Goal: Task Accomplishment & Management: Manage account settings

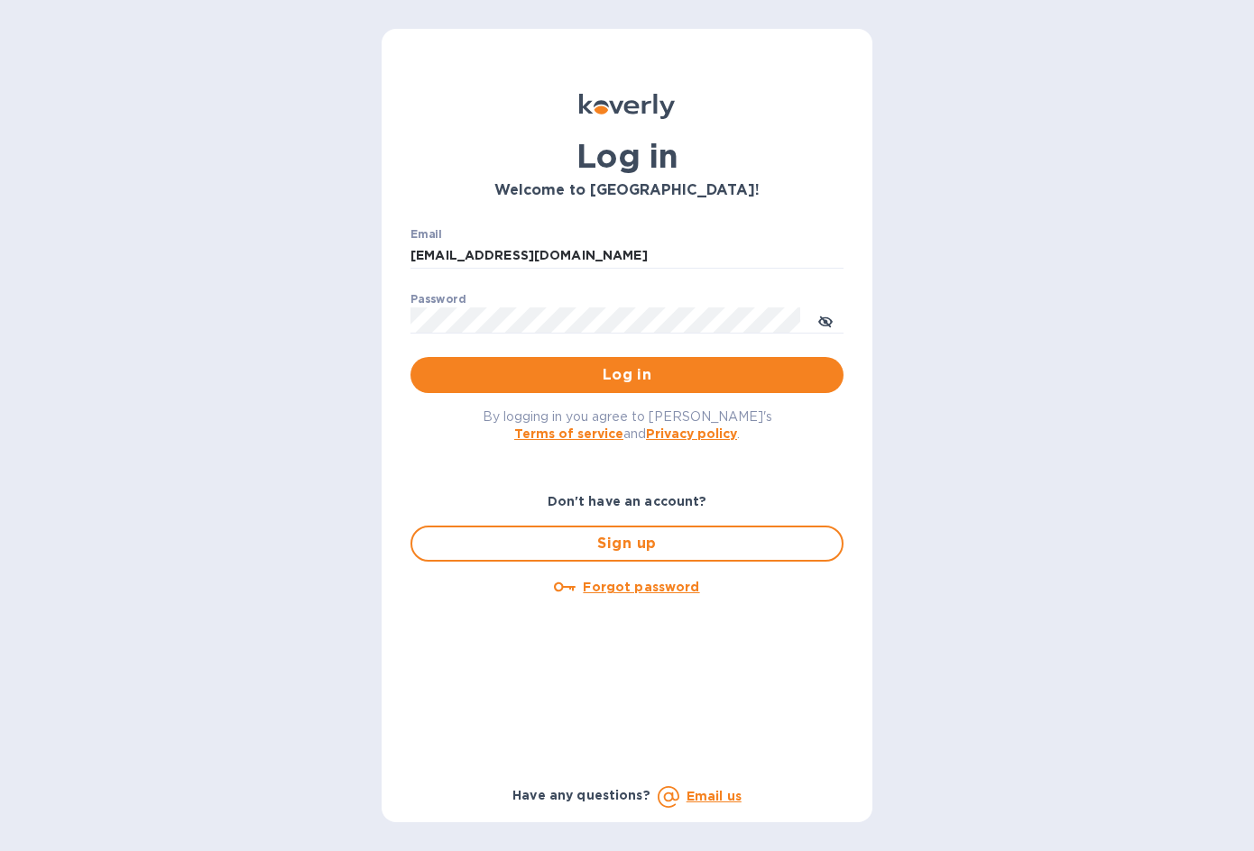
click at [603, 384] on span "Log in" at bounding box center [627, 375] width 404 height 22
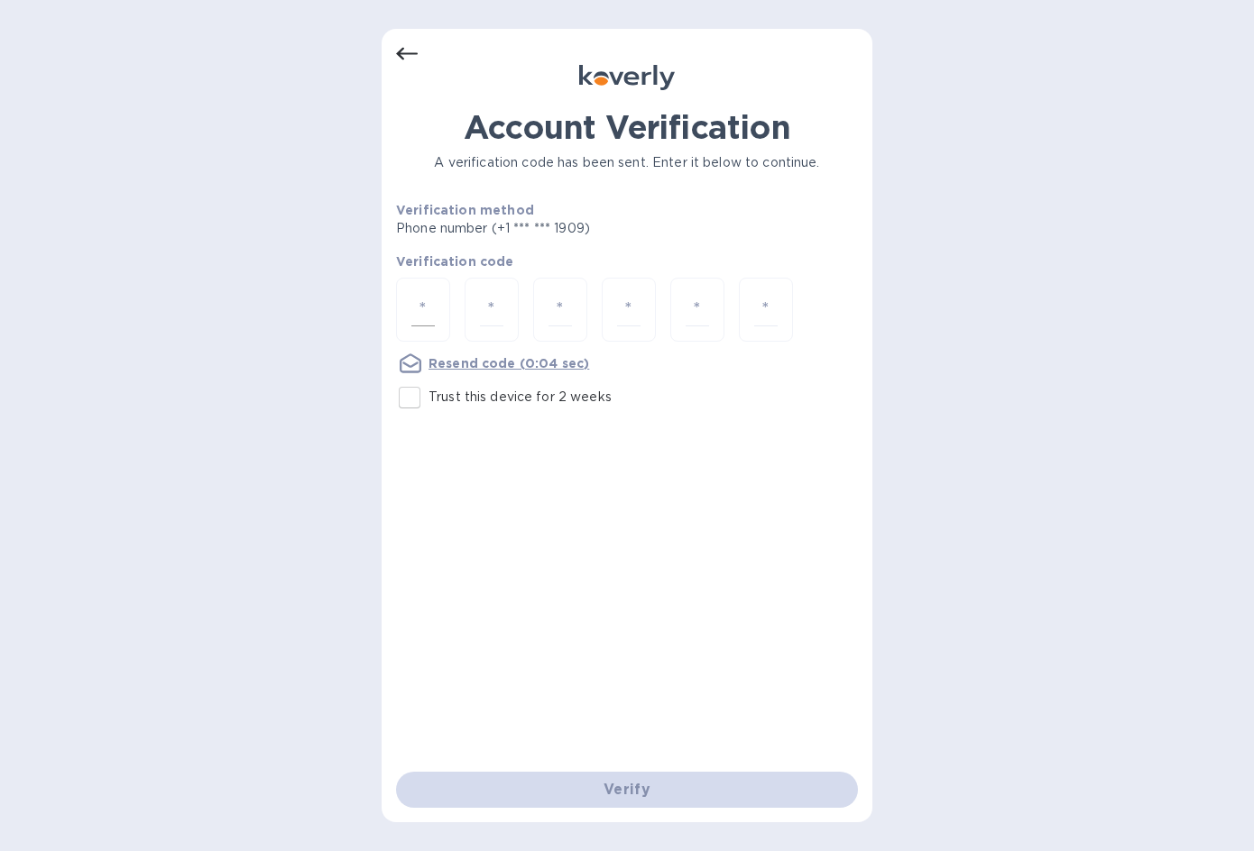
click at [444, 298] on div at bounding box center [423, 310] width 54 height 64
type input "6"
type input "3"
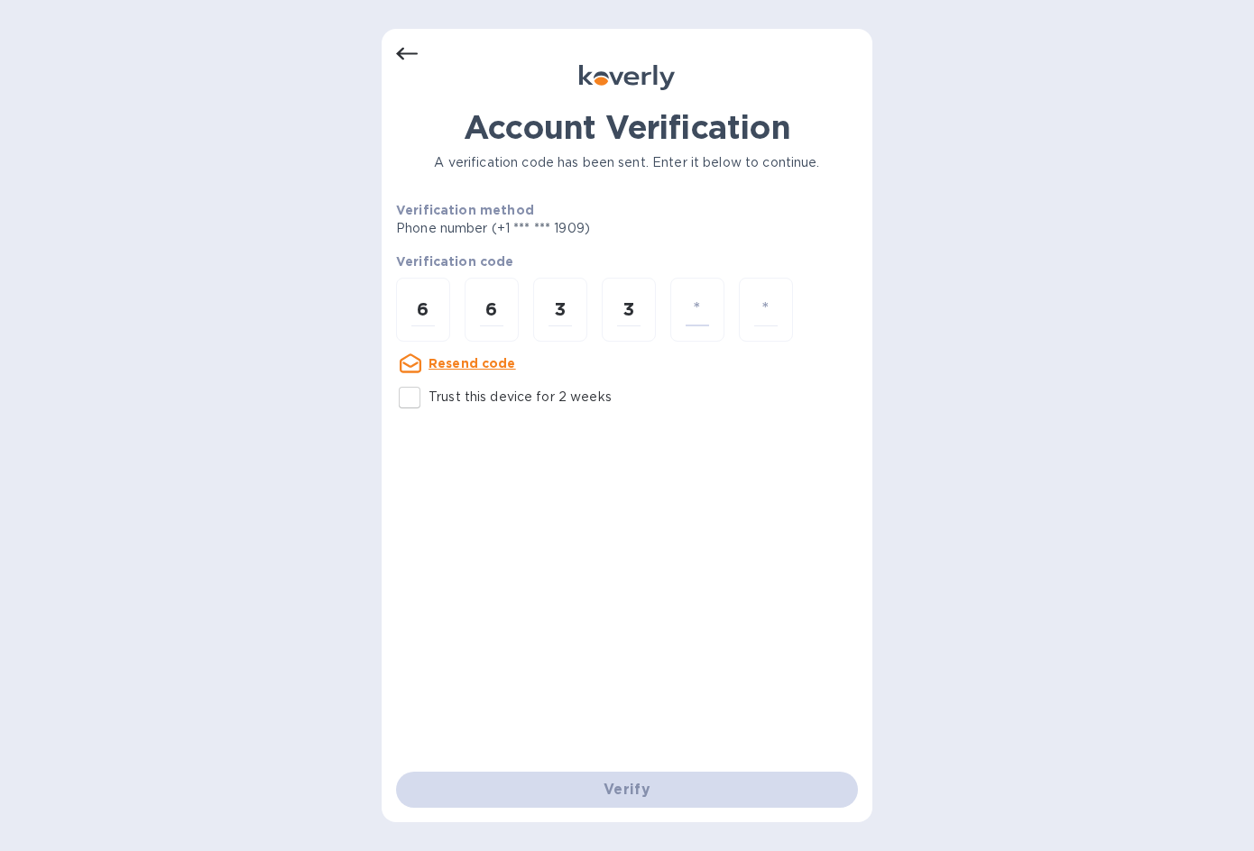
type input "5"
type input "3"
